Goal: Task Accomplishment & Management: Manage account settings

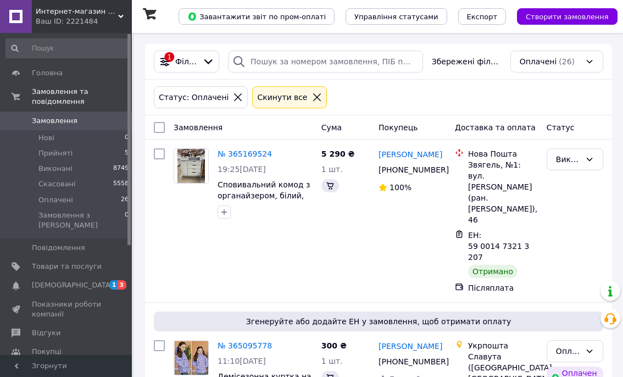
click at [52, 280] on span "[DEMOGRAPHIC_DATA]" at bounding box center [72, 285] width 81 height 10
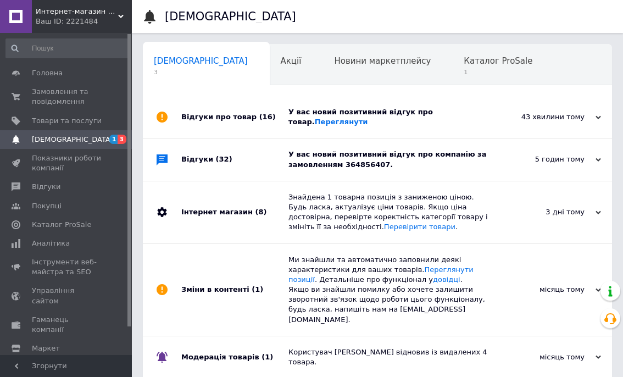
scroll to position [0, 5]
click at [277, 153] on div "Відгуки (32)" at bounding box center [234, 159] width 107 height 42
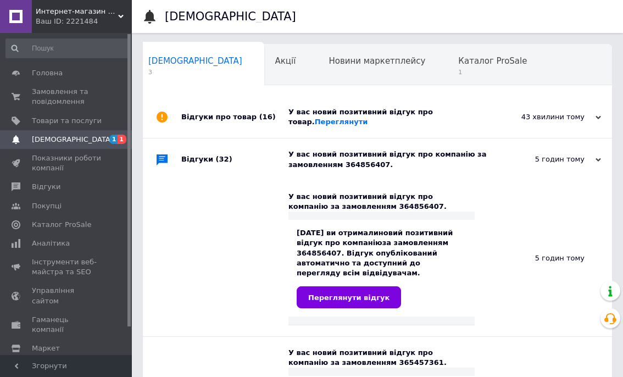
click at [277, 122] on div "Відгуки про товар (16)" at bounding box center [234, 117] width 107 height 42
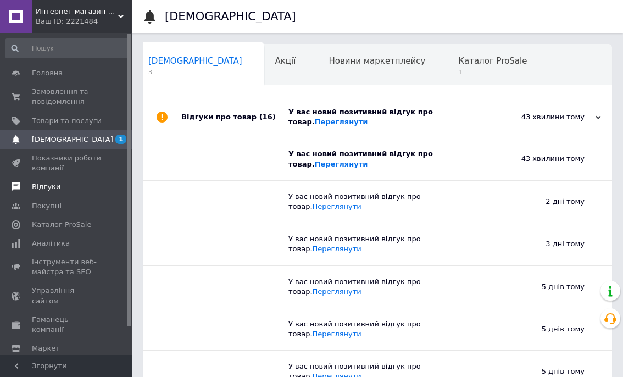
click at [57, 185] on span "Відгуки" at bounding box center [46, 187] width 29 height 10
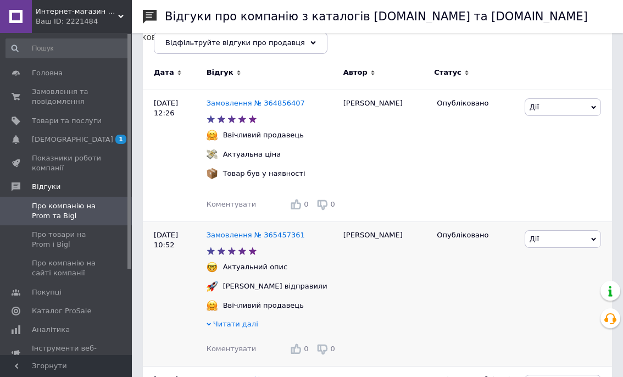
scroll to position [100, 0]
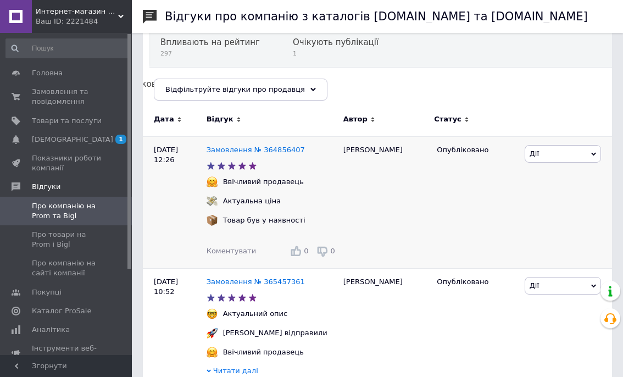
drag, startPoint x: 273, startPoint y: 278, endPoint x: 328, endPoint y: 259, distance: 57.8
click at [273, 278] on link "Замовлення № 365457361" at bounding box center [255, 281] width 98 height 8
